Goal: Information Seeking & Learning: Learn about a topic

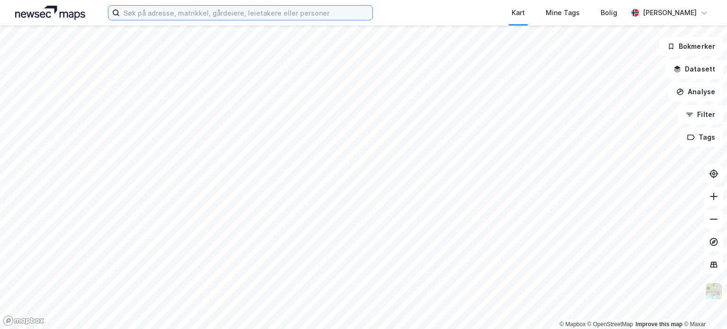
click at [238, 13] on input at bounding box center [246, 13] width 253 height 14
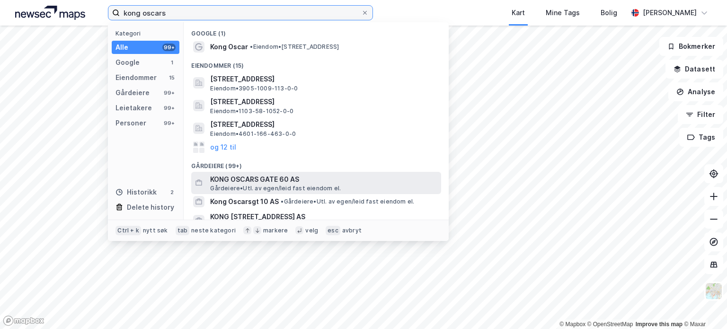
type input "kong oscars"
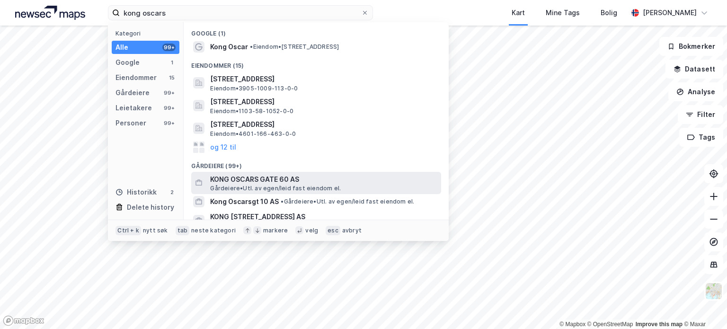
click at [304, 178] on span "KONG OSCARS GATE 60 AS" at bounding box center [323, 179] width 227 height 11
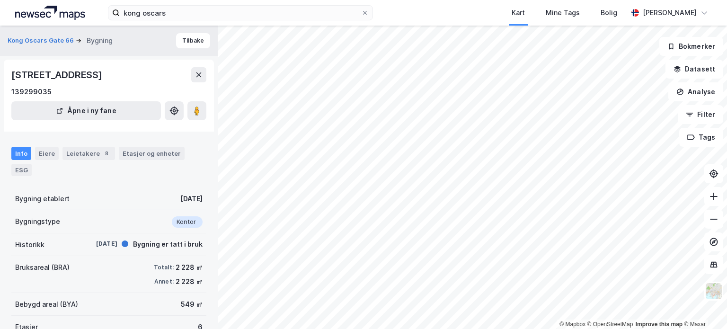
drag, startPoint x: 191, startPoint y: 106, endPoint x: 191, endPoint y: 133, distance: 26.5
click at [191, 134] on div "Kong Oscars Gate 66 Bygning Tilbake [STREET_ADDRESS] 139299035 Åpne i ny fane I…" at bounding box center [109, 177] width 218 height 303
click at [227, 115] on div "© Mapbox © OpenStreetMap Improve this map © Maxar Kong [GEOGRAPHIC_DATA] 66 Byg…" at bounding box center [363, 177] width 727 height 303
click at [189, 112] on button at bounding box center [196, 110] width 19 height 19
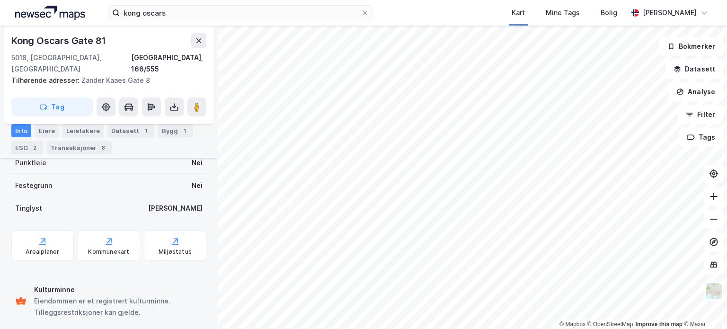
scroll to position [246, 0]
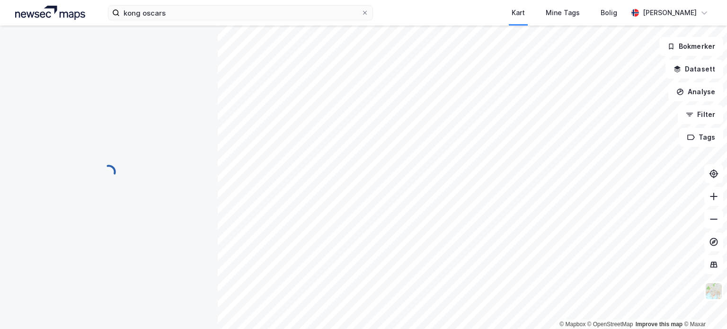
scroll to position [246, 0]
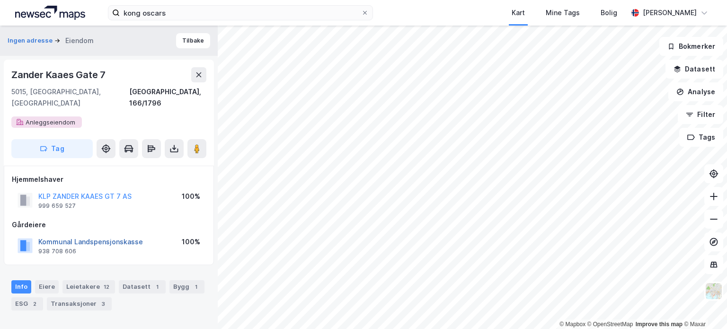
click at [0, 0] on button "Kommunal Landspensjonskasse" at bounding box center [0, 0] width 0 height 0
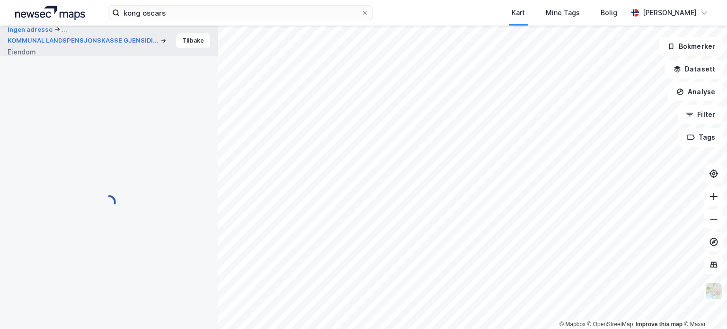
scroll to position [1, 0]
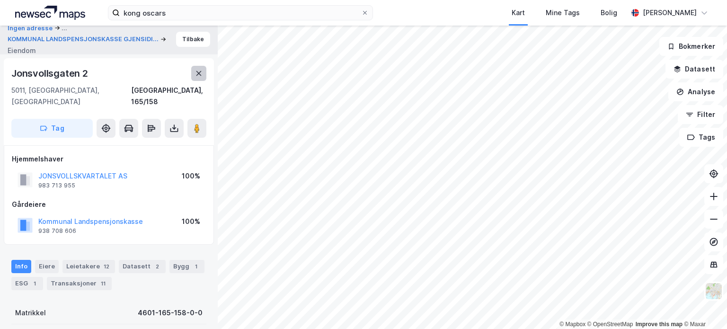
click at [199, 73] on icon at bounding box center [198, 73] width 5 height 5
